Goal: Transaction & Acquisition: Purchase product/service

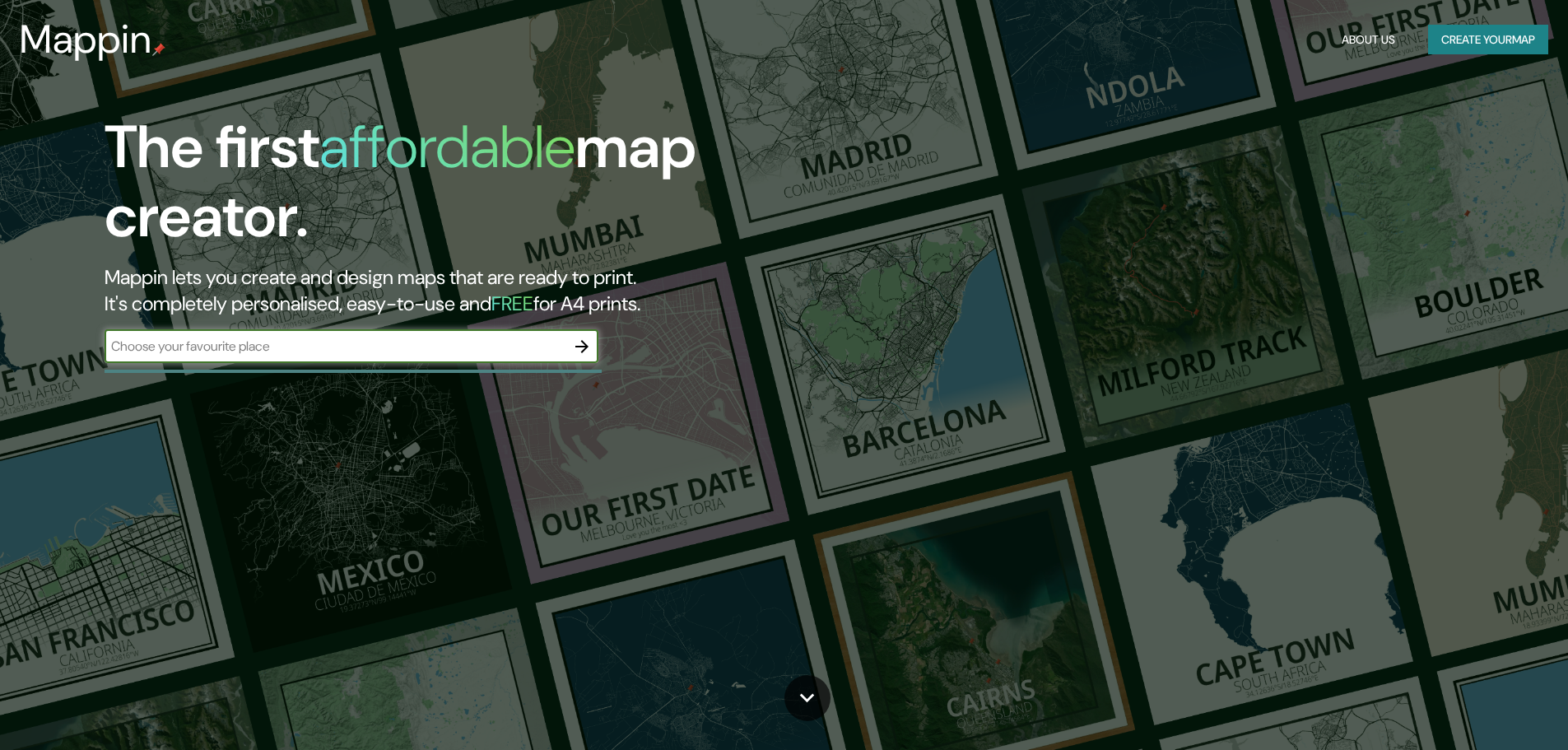
click at [297, 347] on input "text" at bounding box center [334, 346] width 461 height 19
type input "CABA"
drag, startPoint x: 167, startPoint y: 338, endPoint x: 97, endPoint y: 338, distance: 70.0
click at [97, 338] on div "The first affordable map creator. Mappin lets you create and design maps that a…" at bounding box center [497, 246] width 941 height 267
type input "[GEOGRAPHIC_DATA]"
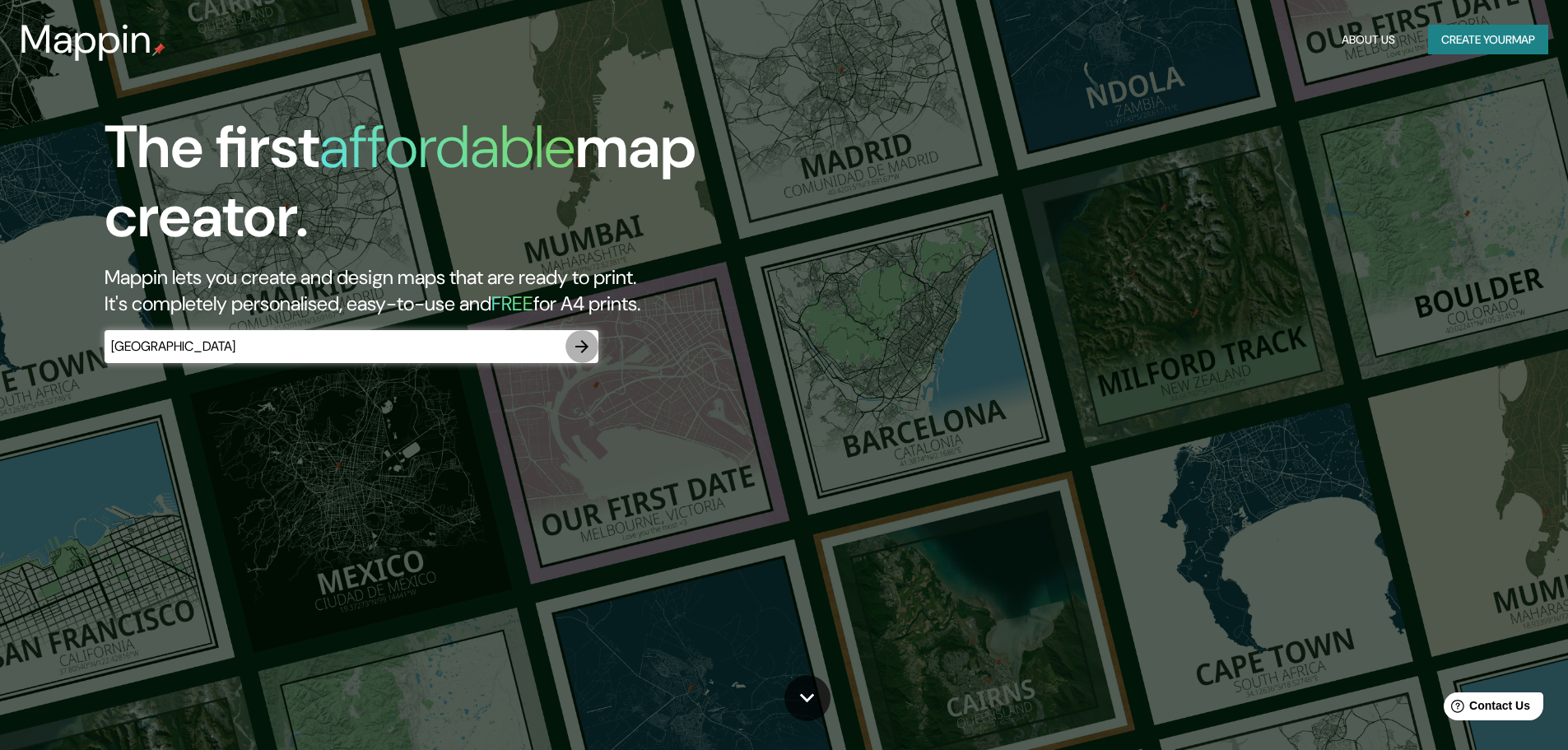
click at [586, 347] on icon "button" at bounding box center [582, 347] width 13 height 13
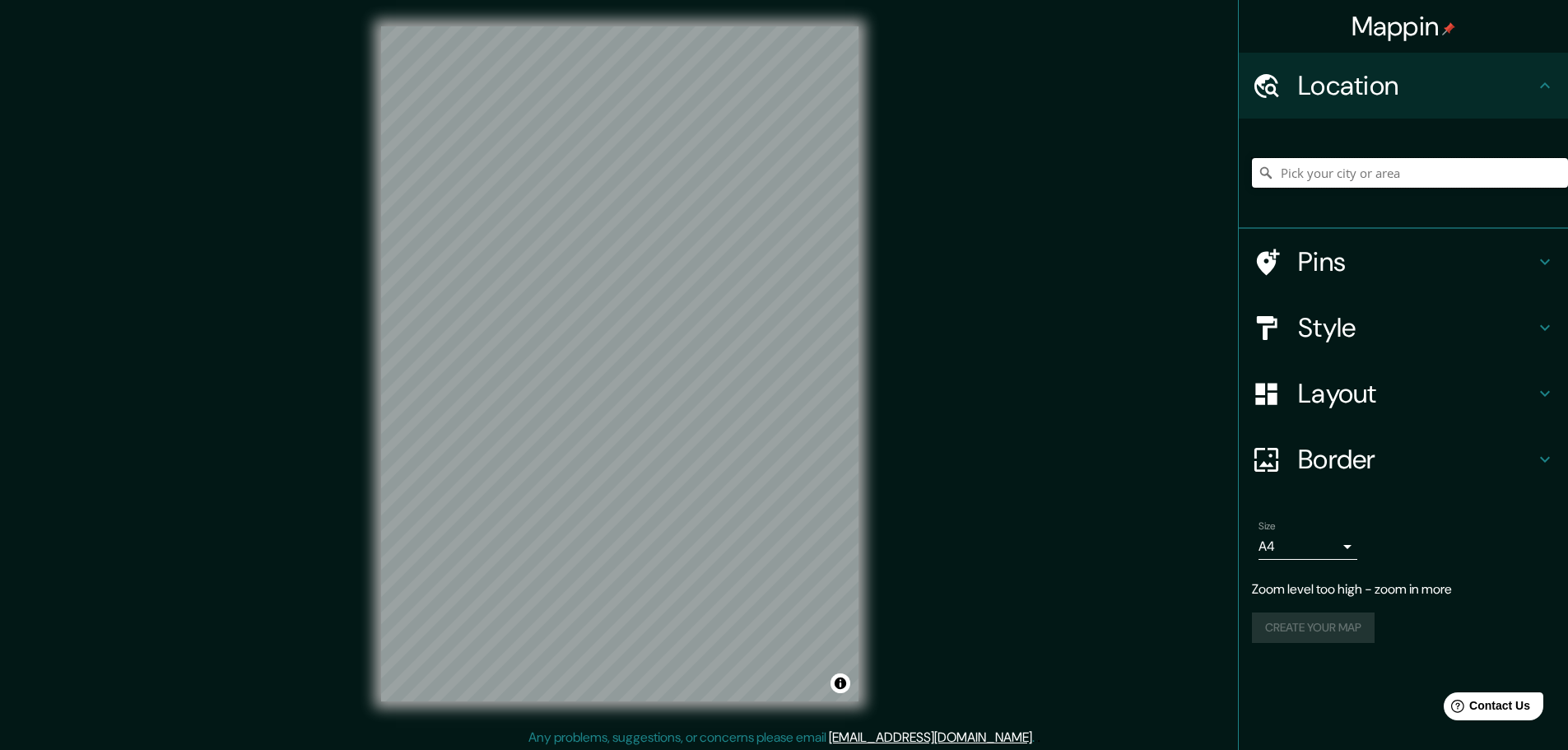
click at [1387, 181] on input "Pick your city or area" at bounding box center [1410, 173] width 316 height 30
click at [1351, 94] on h4 "Location" at bounding box center [1416, 86] width 237 height 33
click at [1340, 96] on h4 "Location" at bounding box center [1416, 86] width 237 height 33
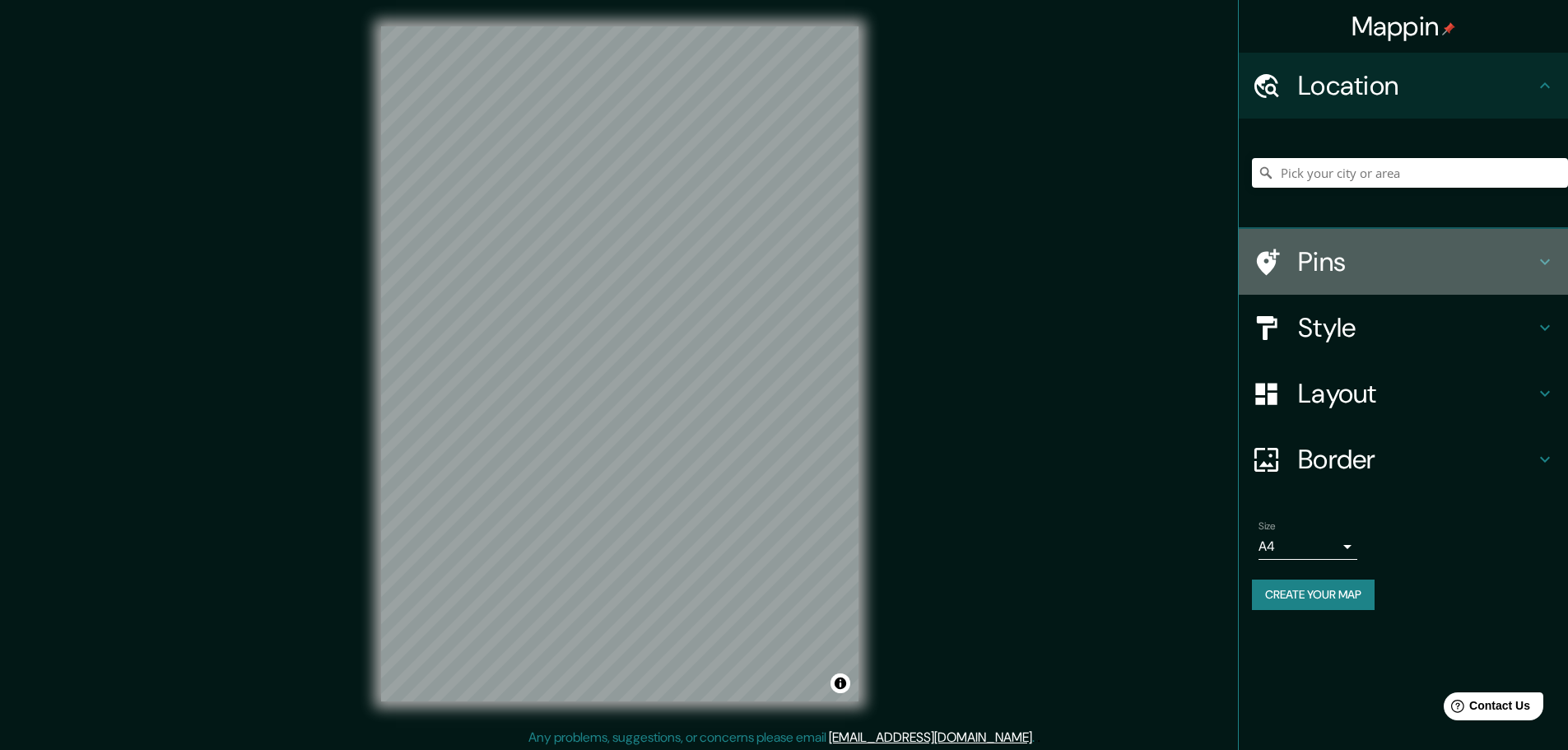
click at [1534, 261] on h4 "Pins" at bounding box center [1416, 262] width 237 height 33
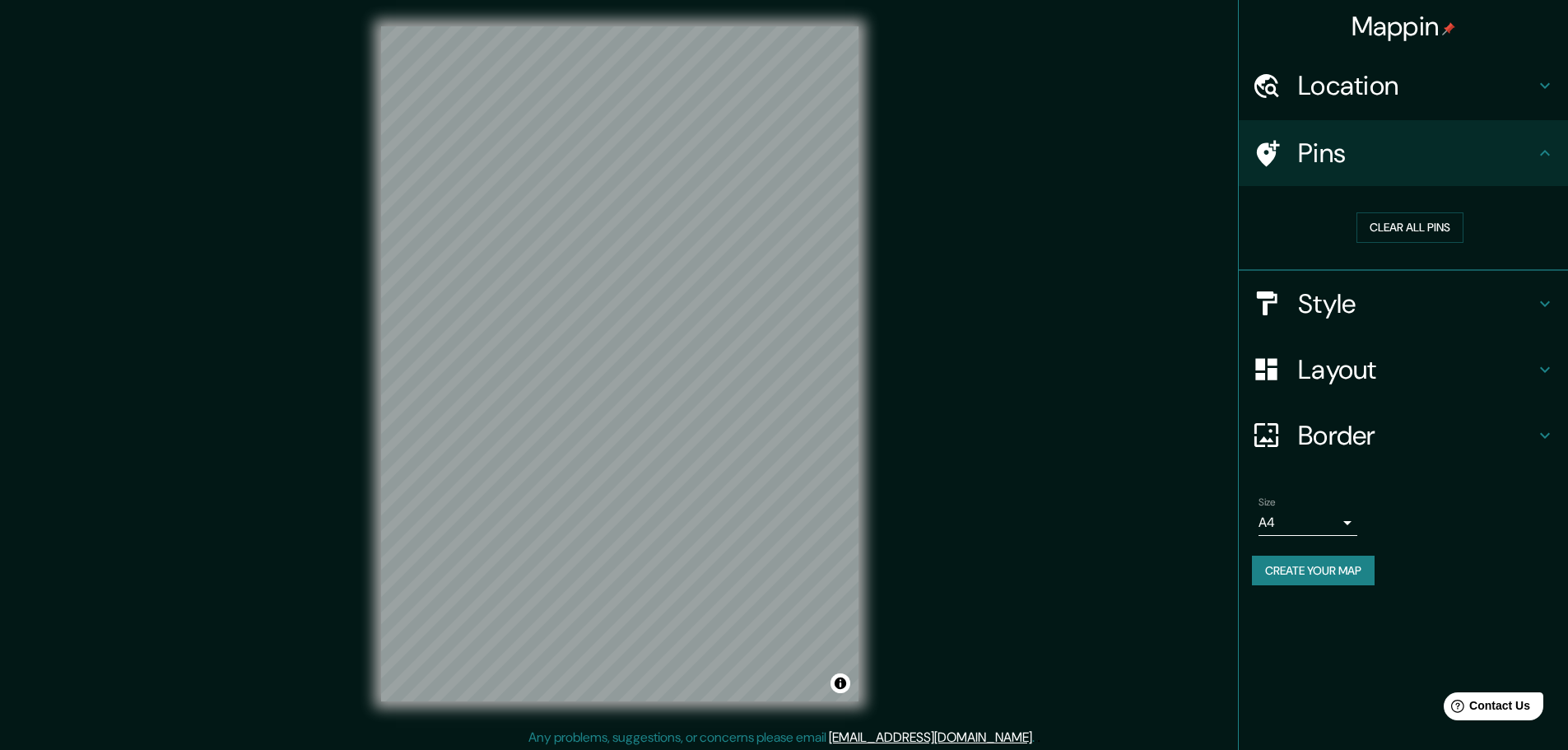
click at [1537, 157] on icon at bounding box center [1545, 153] width 20 height 20
click at [1531, 436] on h4 "Border" at bounding box center [1416, 436] width 237 height 33
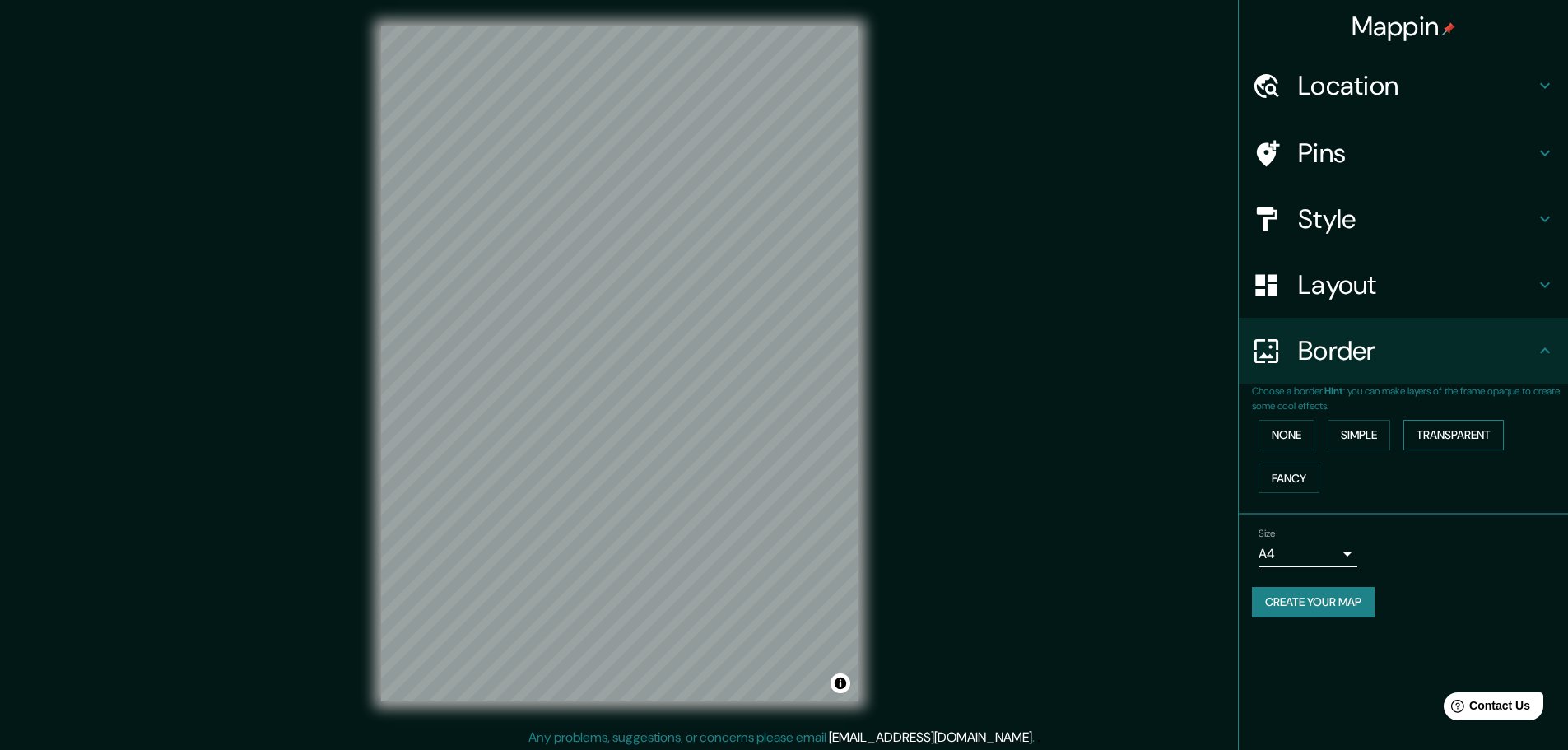
click at [1371, 438] on button "Simple" at bounding box center [1358, 435] width 62 height 31
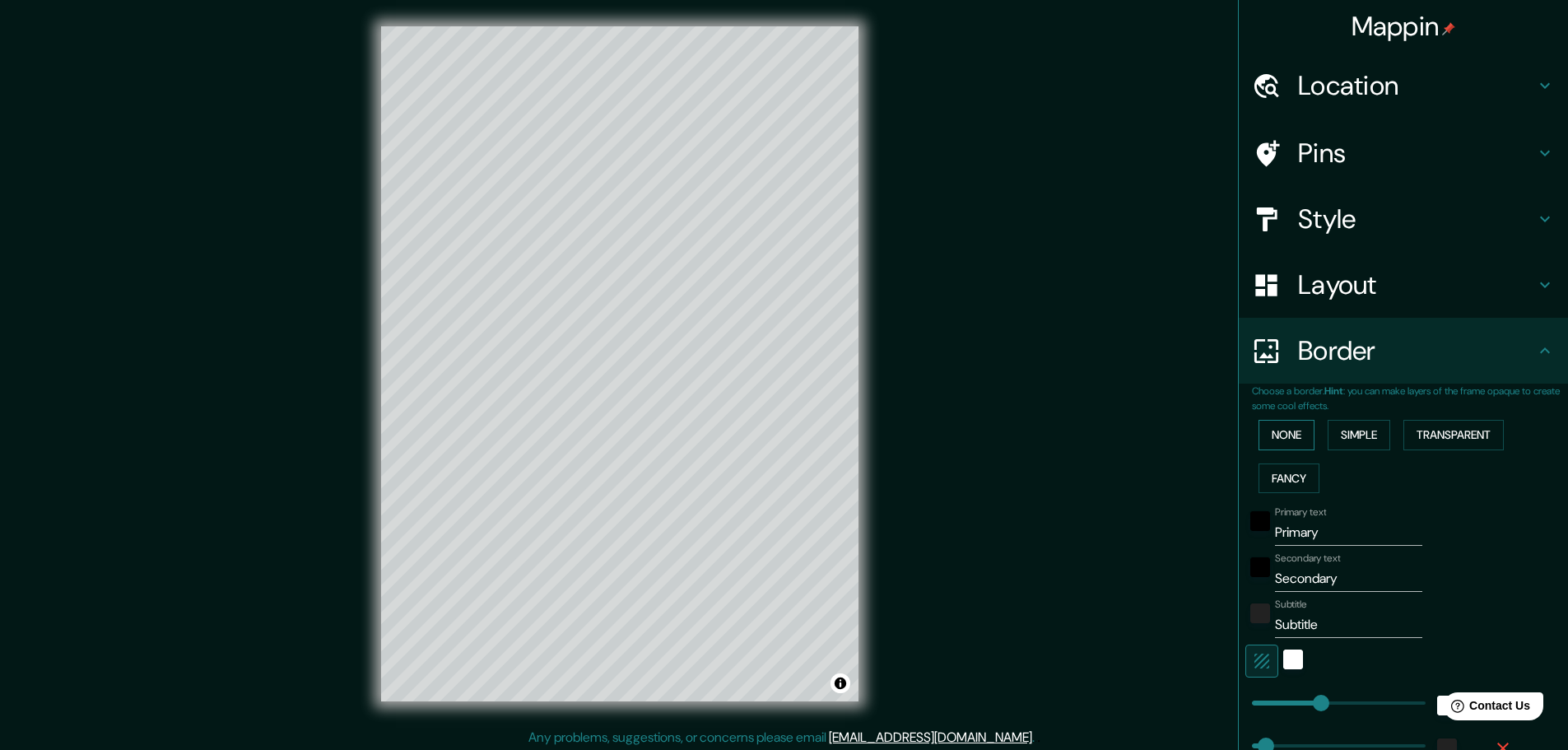
click at [1258, 444] on button "None" at bounding box center [1286, 435] width 56 height 31
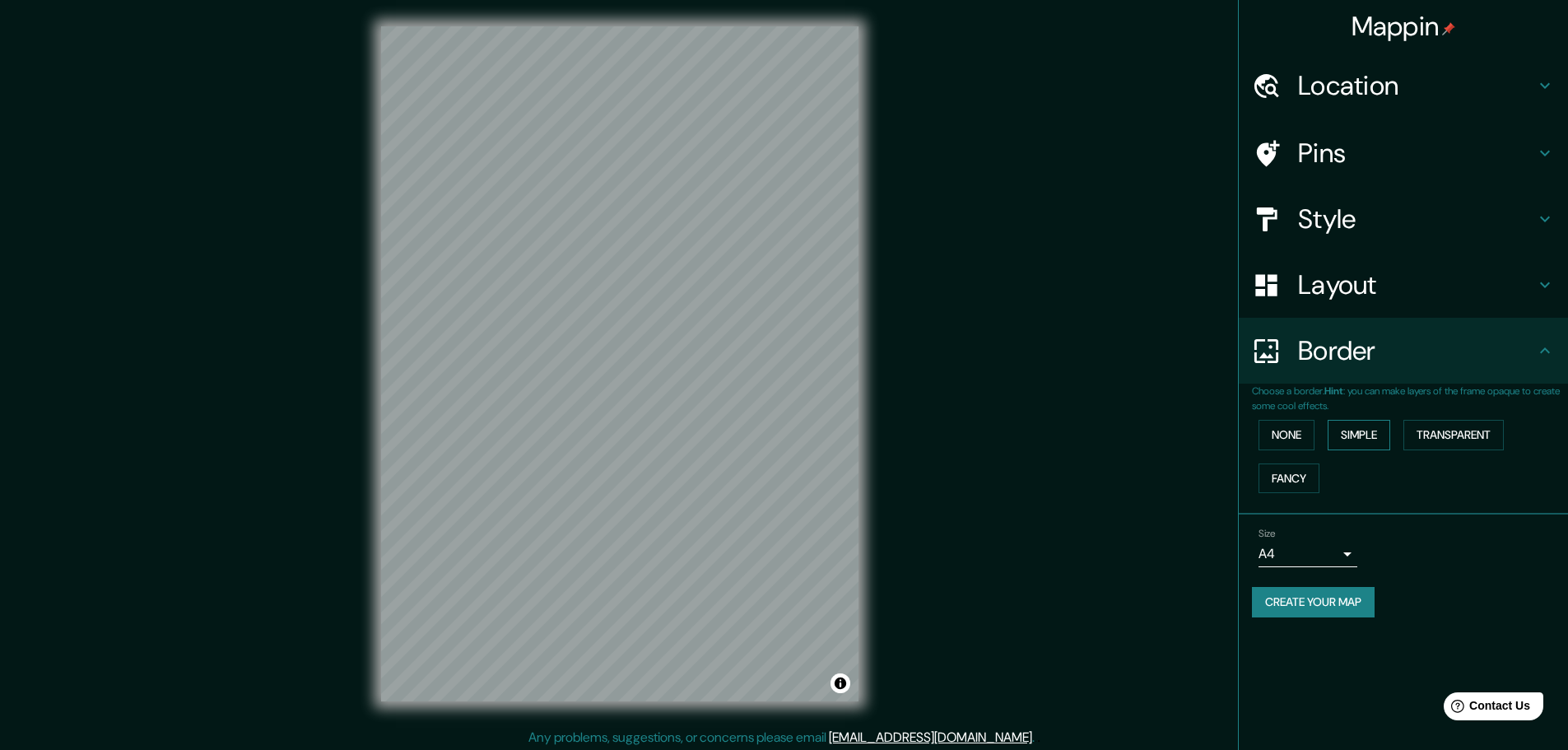
click at [1361, 434] on button "Simple" at bounding box center [1358, 435] width 62 height 31
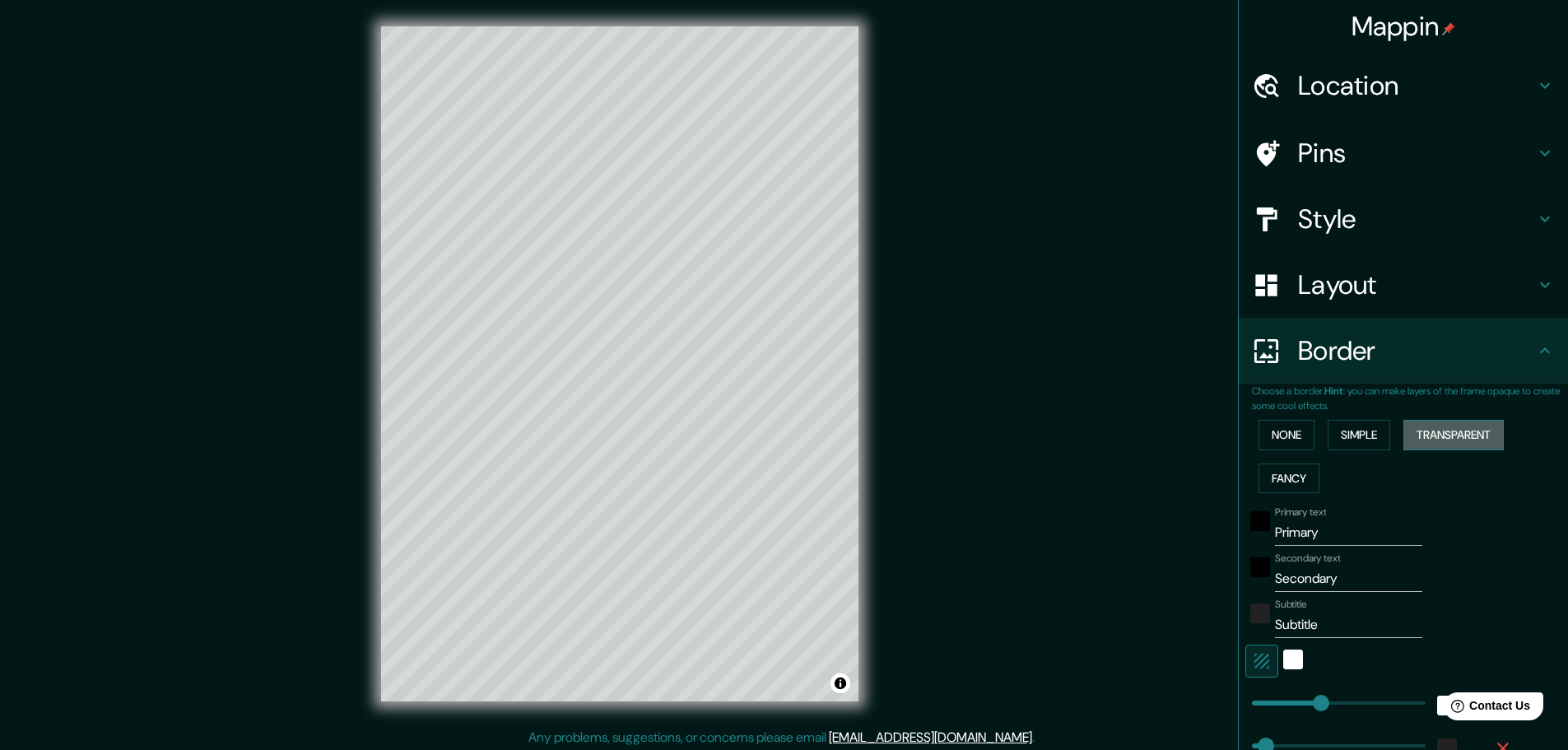
click at [1437, 436] on button "Transparent" at bounding box center [1453, 435] width 101 height 31
click at [1276, 478] on button "Fancy" at bounding box center [1288, 478] width 61 height 31
click at [1346, 438] on button "Simple" at bounding box center [1358, 435] width 62 height 31
click at [1292, 483] on button "Fancy" at bounding box center [1288, 478] width 61 height 31
click at [1365, 294] on h4 "Layout" at bounding box center [1416, 285] width 237 height 33
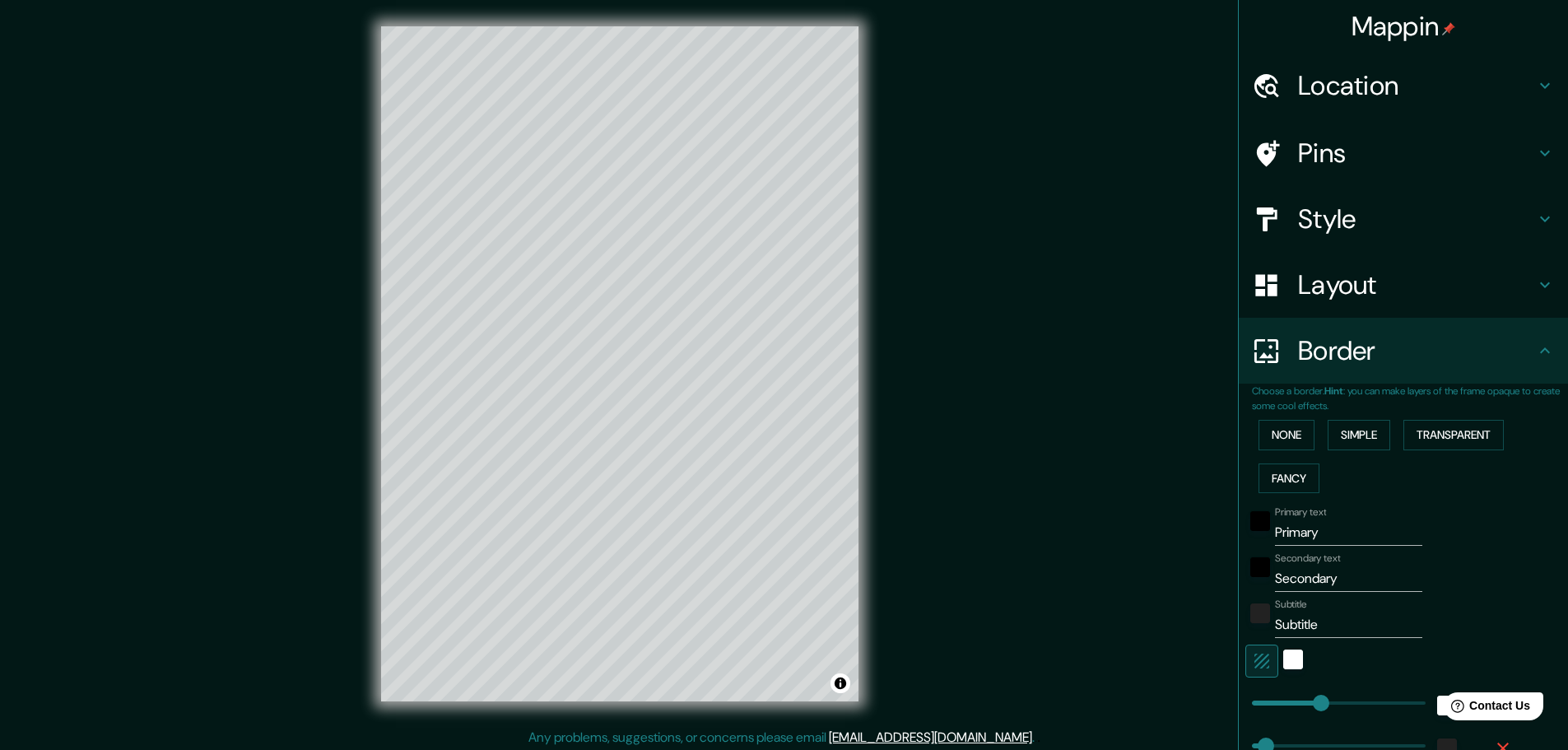
type input "46"
type input "23"
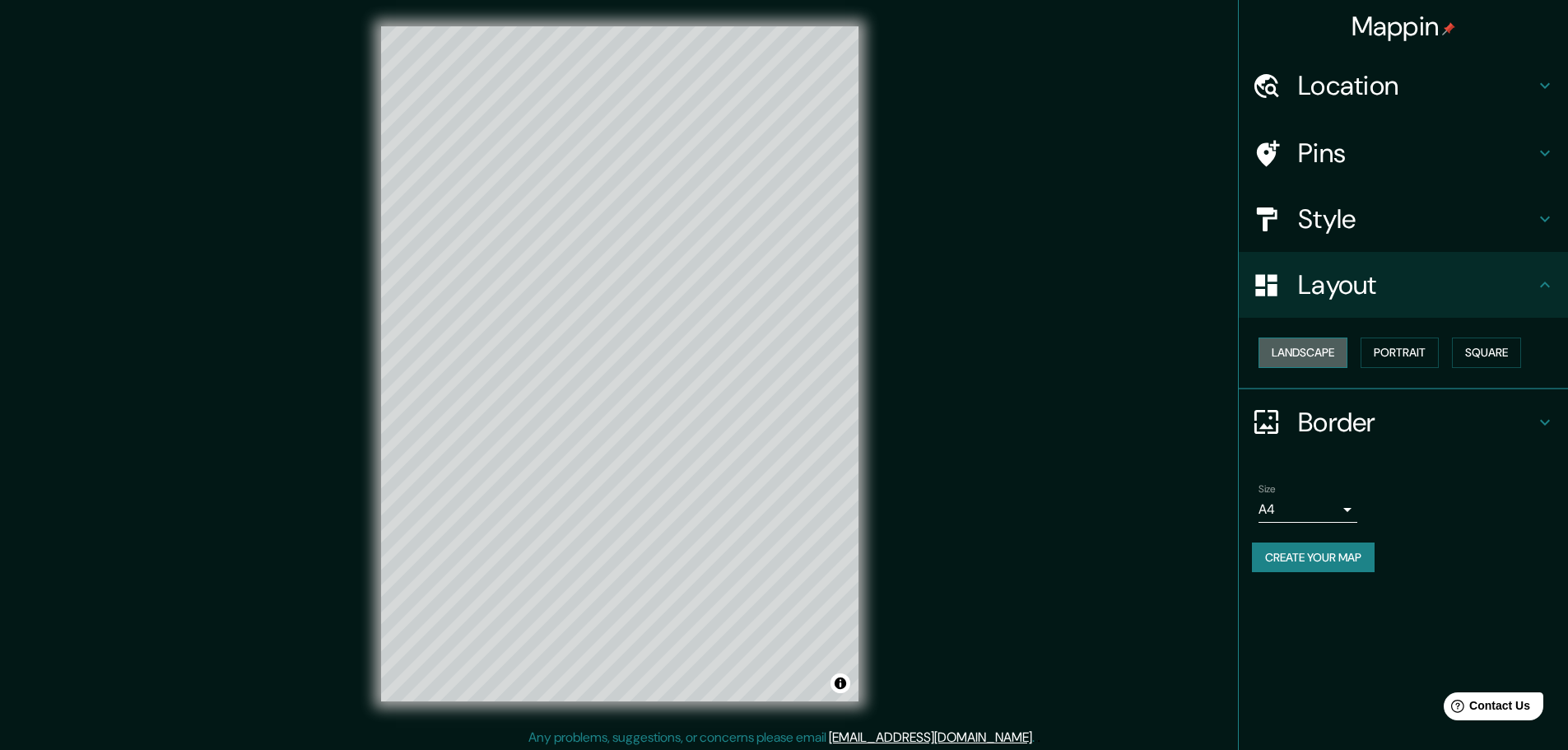
click at [1312, 361] on button "Landscape" at bounding box center [1302, 352] width 89 height 31
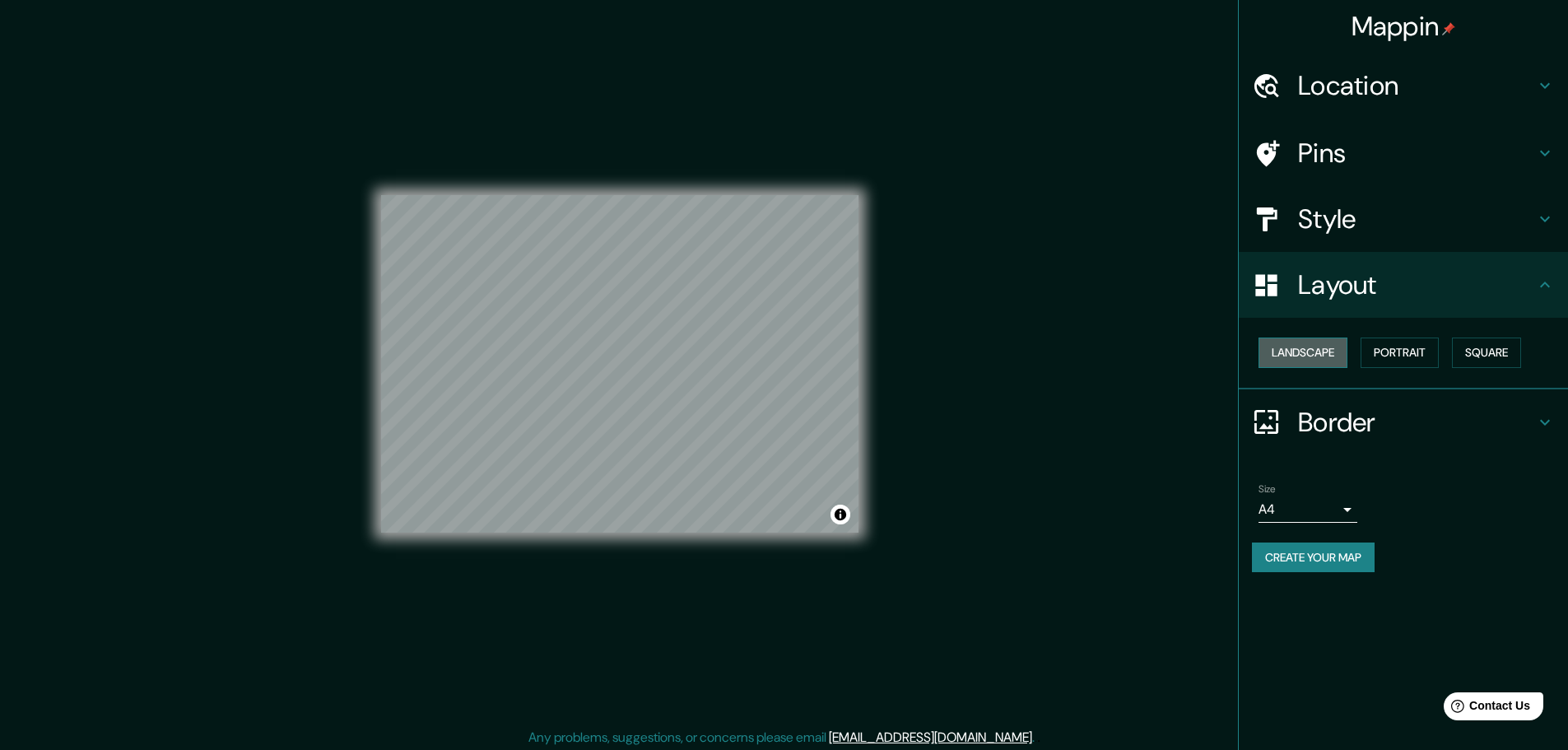
click at [1312, 361] on button "Landscape" at bounding box center [1302, 352] width 89 height 31
click at [1392, 354] on button "Portrait" at bounding box center [1400, 352] width 78 height 31
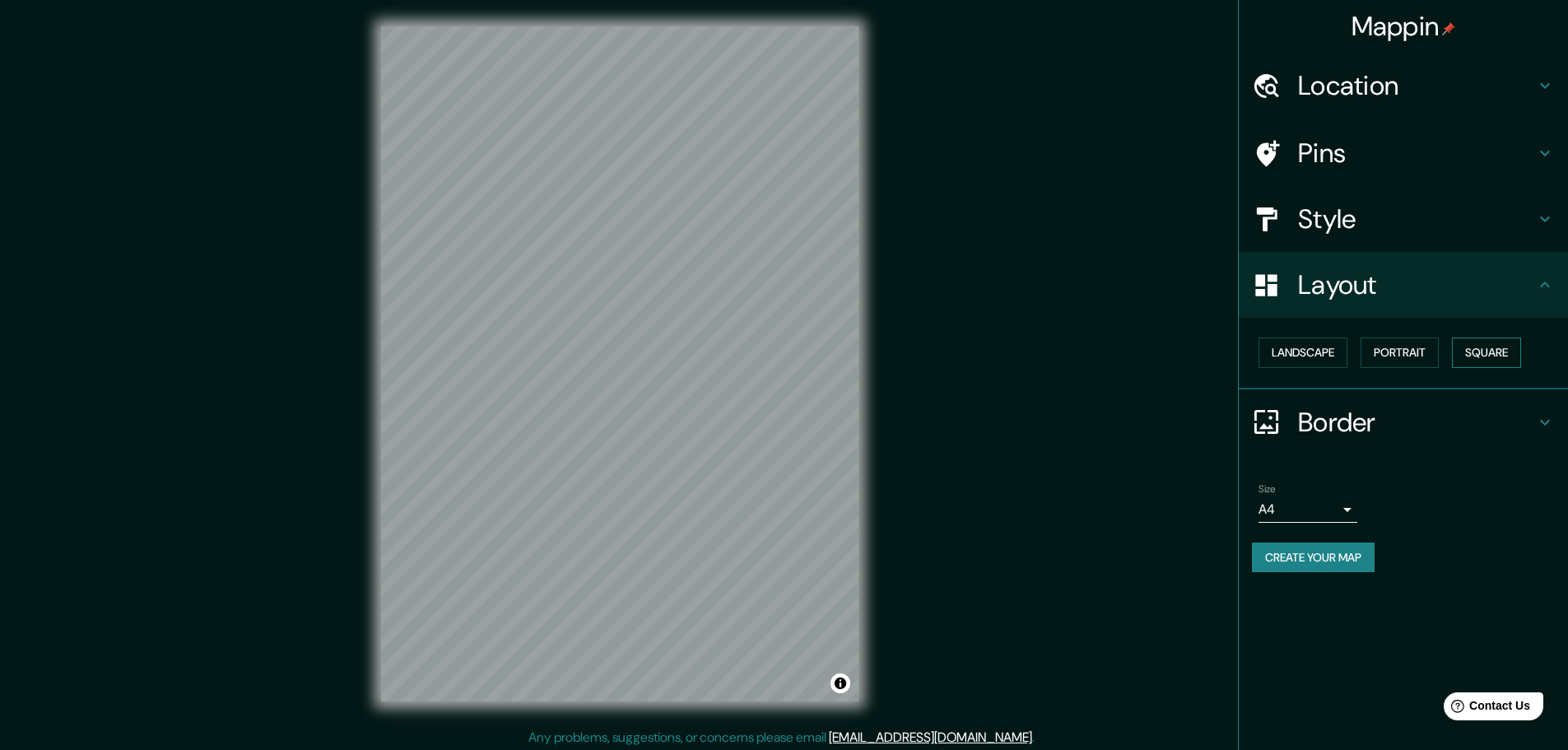
click at [1493, 356] on button "Square" at bounding box center [1486, 352] width 69 height 31
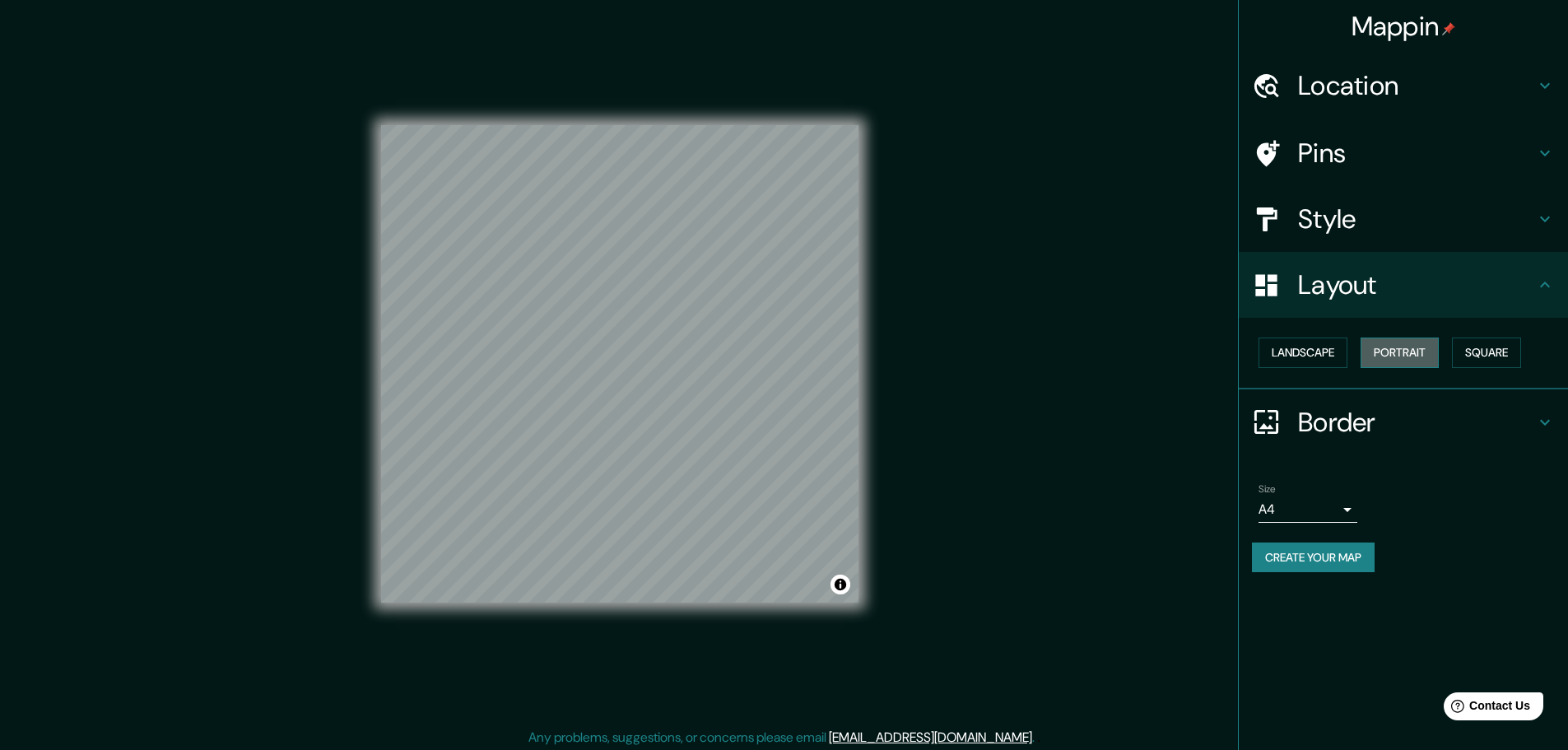
click at [1426, 357] on button "Portrait" at bounding box center [1400, 352] width 78 height 31
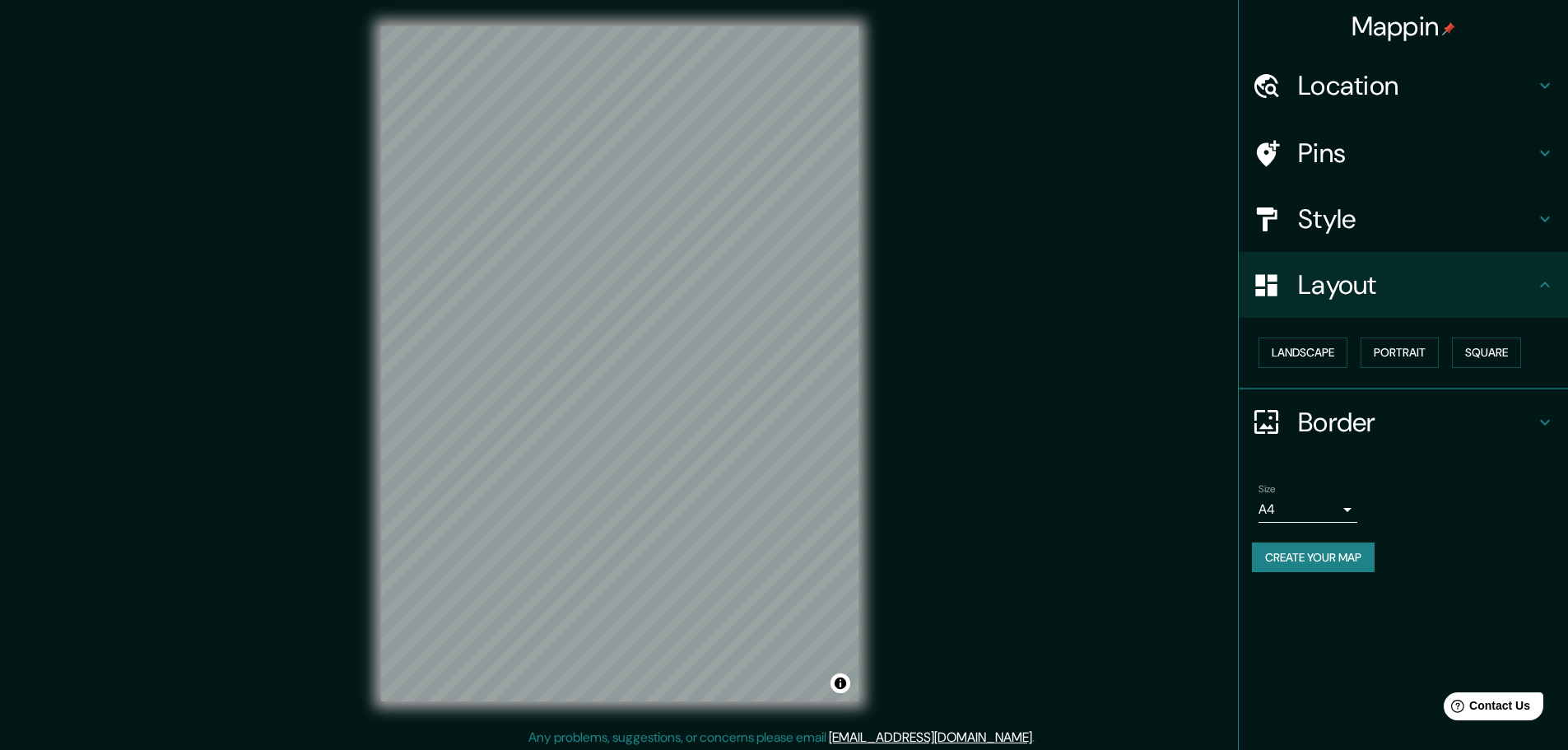
click at [1353, 512] on body "Mappin Location Pins Style Layout Landscape Portrait Square Border Choose a bor…" at bounding box center [784, 375] width 1568 height 750
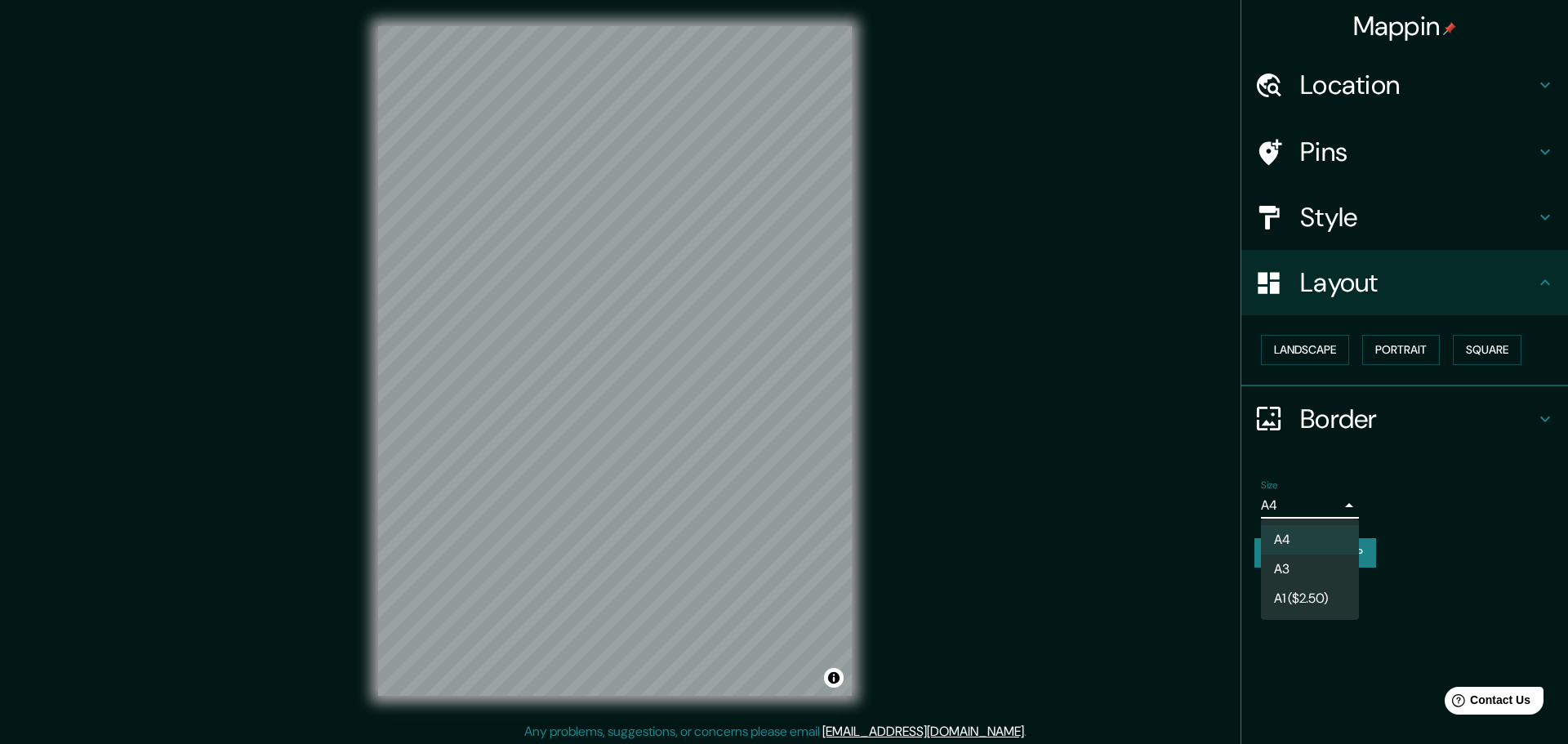
click at [1514, 508] on div at bounding box center [784, 372] width 1568 height 744
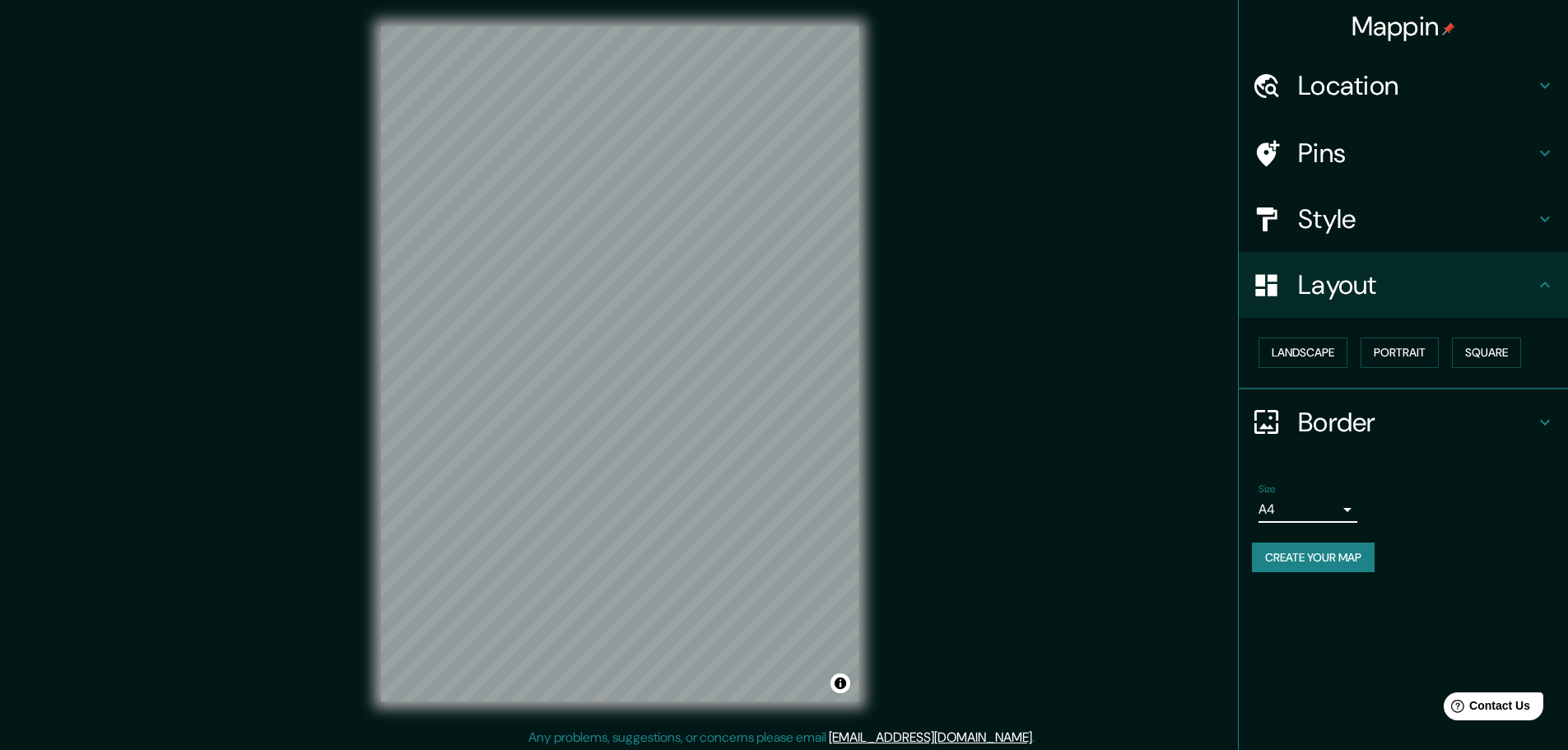
click at [1341, 226] on h4 "Style" at bounding box center [1416, 219] width 237 height 33
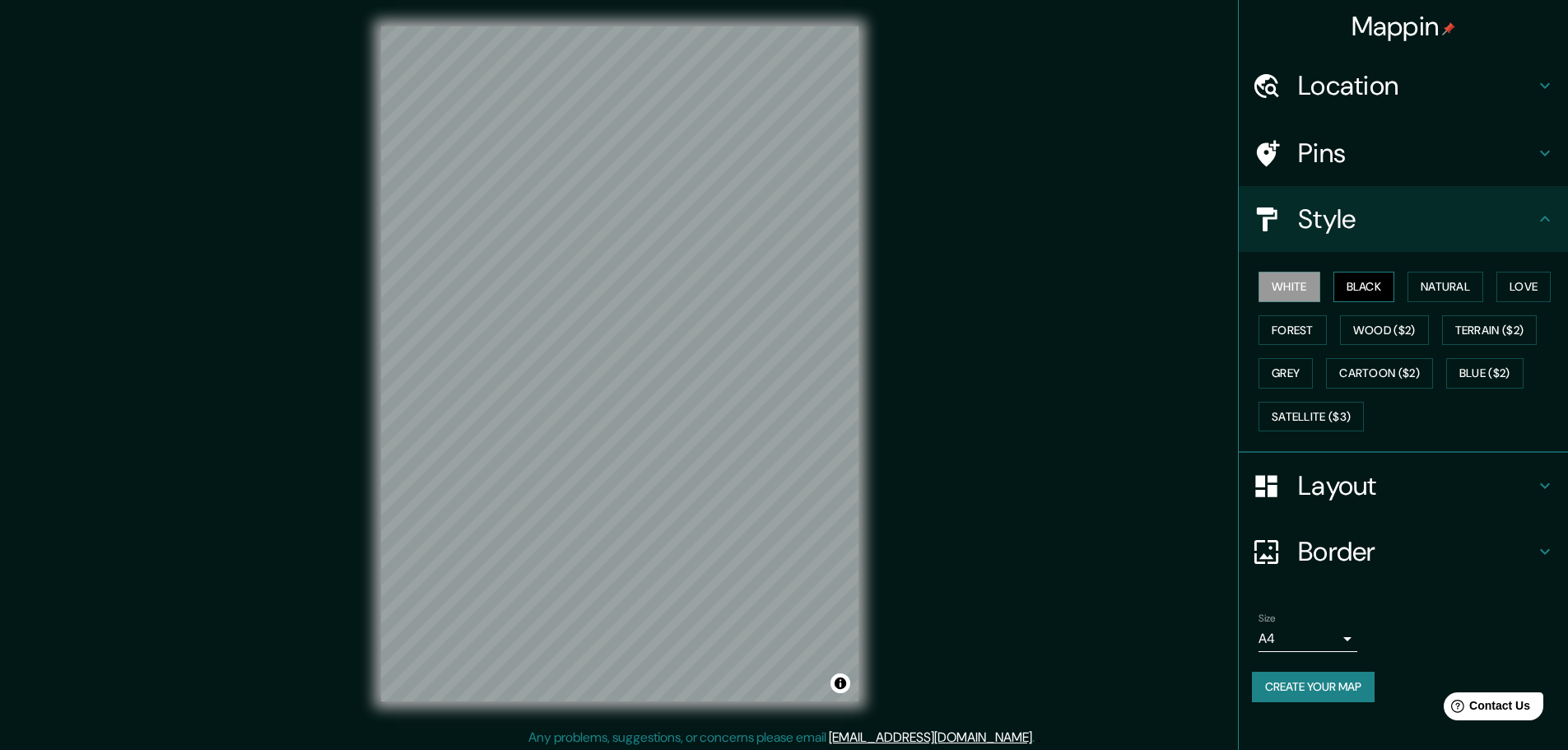
click at [1351, 278] on button "Black" at bounding box center [1364, 287] width 62 height 31
click at [1459, 285] on button "Natural" at bounding box center [1445, 287] width 76 height 31
click at [1509, 287] on button "Love" at bounding box center [1523, 287] width 54 height 31
click at [1274, 328] on button "Forest" at bounding box center [1292, 330] width 68 height 31
click at [1367, 336] on button "Wood ($2)" at bounding box center [1384, 330] width 89 height 31
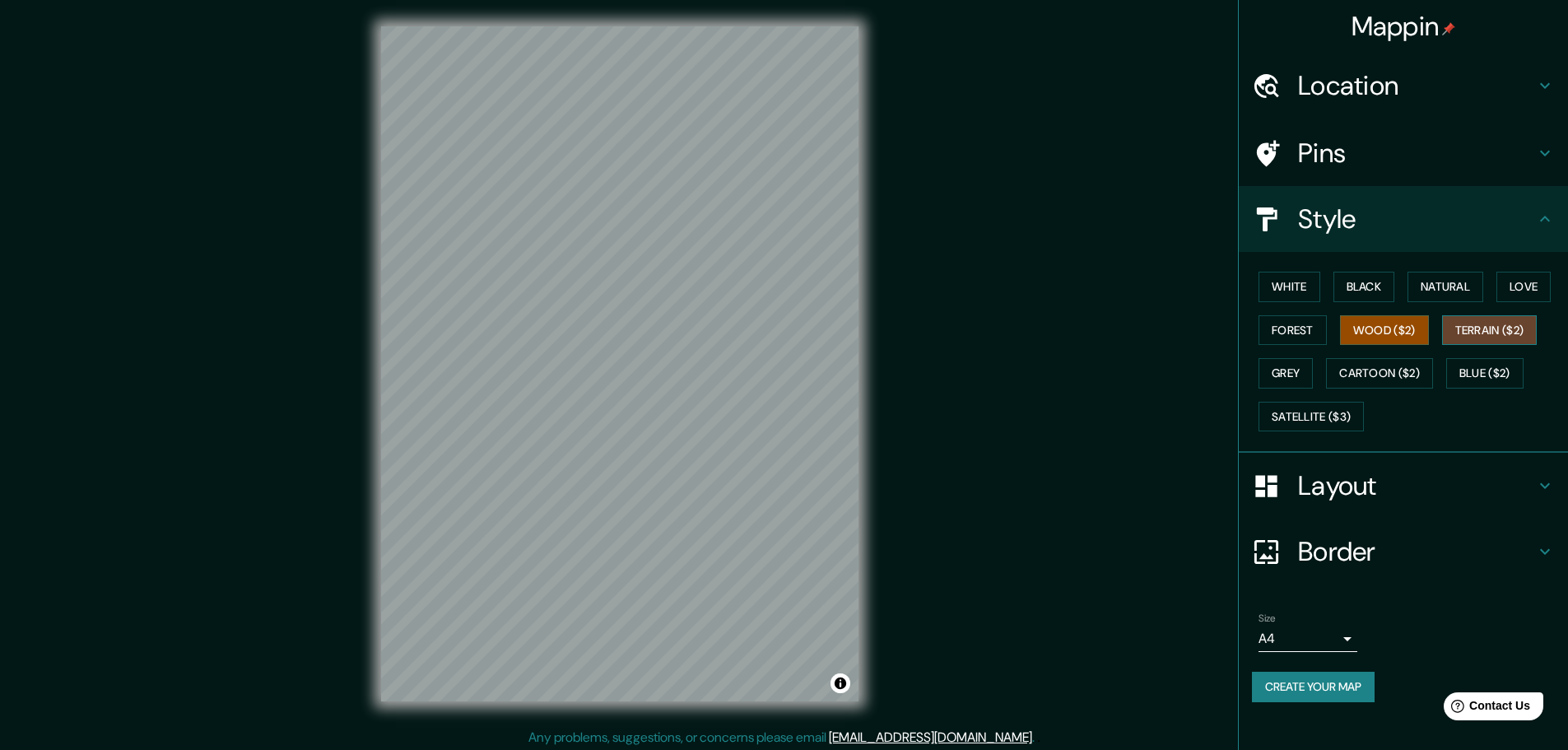
click at [1490, 335] on button "Terrain ($2)" at bounding box center [1490, 330] width 96 height 31
click at [1295, 292] on button "White" at bounding box center [1289, 287] width 62 height 31
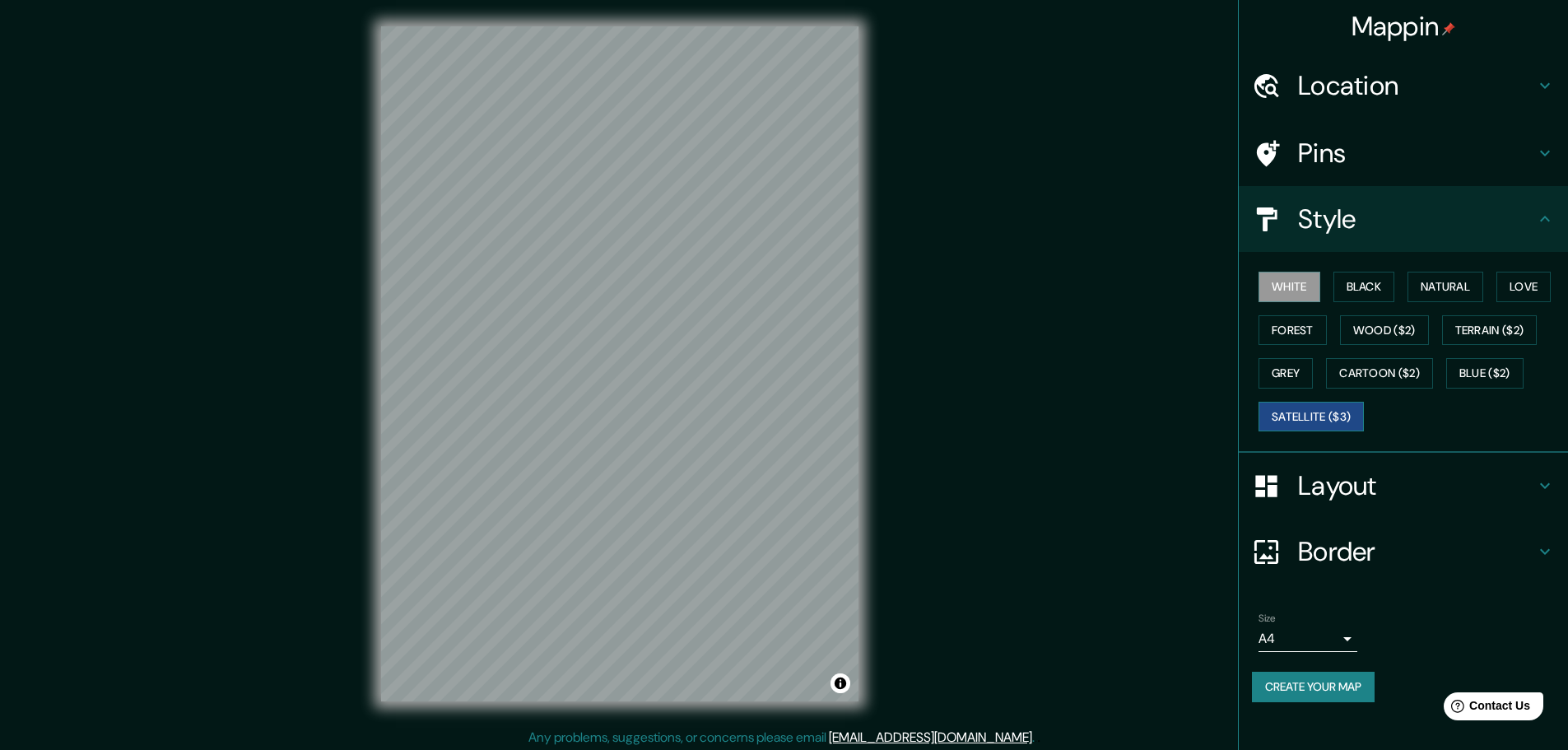
click at [1296, 414] on button "Satellite ($3)" at bounding box center [1311, 417] width 105 height 31
click at [1286, 376] on button "Grey" at bounding box center [1285, 373] width 54 height 31
click at [1288, 292] on button "White" at bounding box center [1289, 287] width 62 height 31
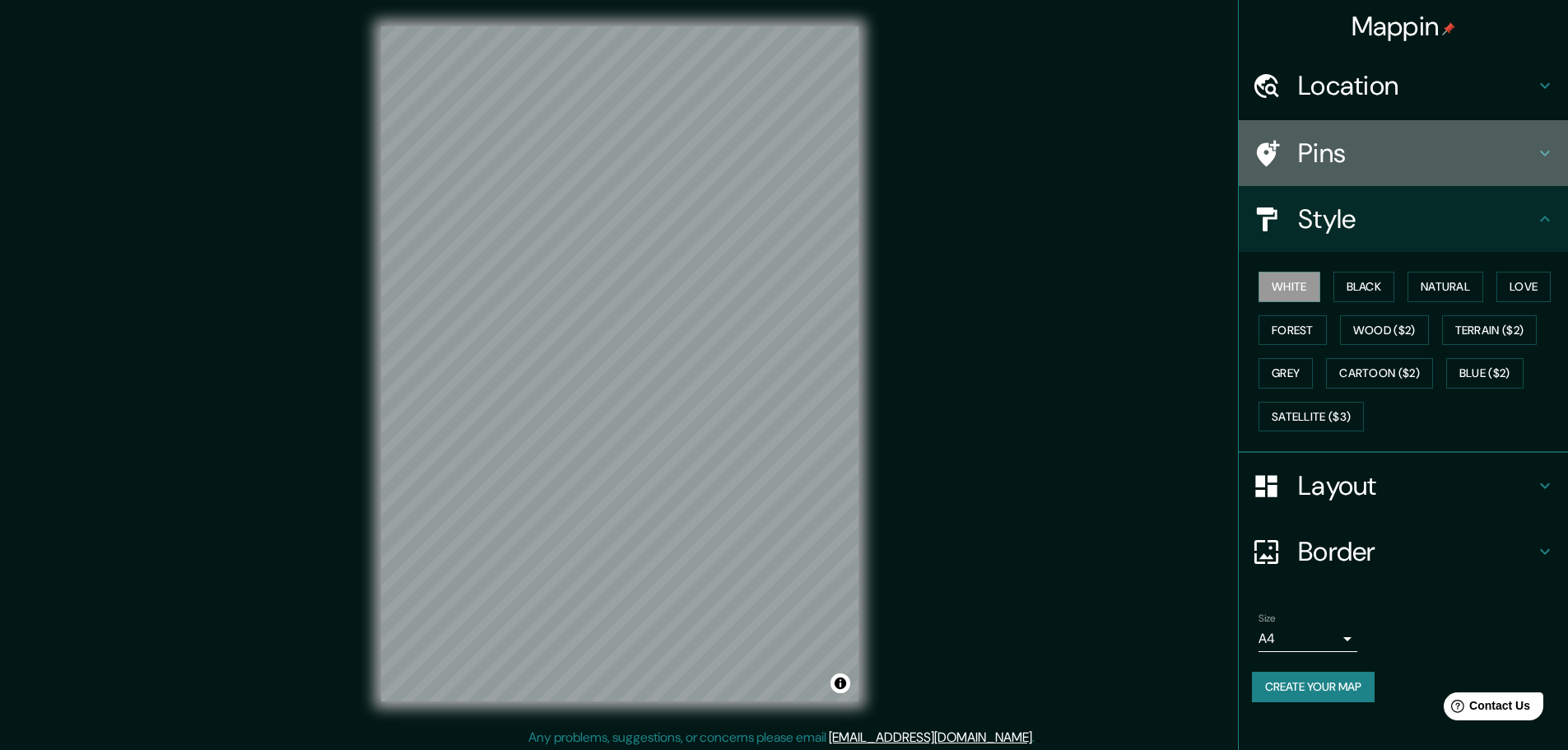
click at [1325, 168] on h4 "Pins" at bounding box center [1416, 153] width 237 height 33
